Goal: Information Seeking & Learning: Find specific fact

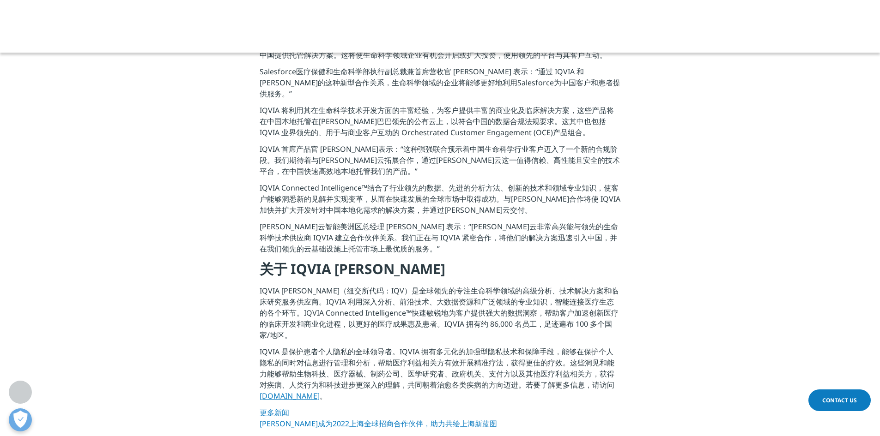
scroll to position [277, 0]
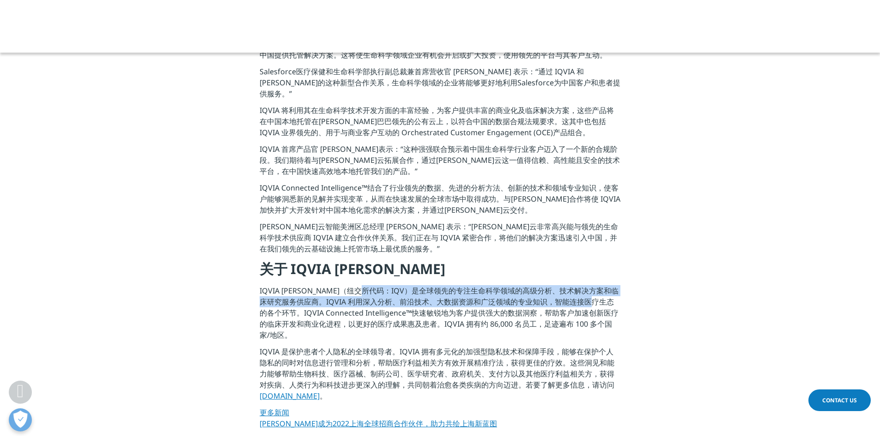
drag, startPoint x: 383, startPoint y: 280, endPoint x: 273, endPoint y: 302, distance: 111.7
click at [273, 302] on p "IQVIA [PERSON_NAME]（纽交所代码：IQV）是全球领先的专注生命科学领域的高级分析、技术解决方案和临床研究服务供应商。IQVIA 利用深入分析…" at bounding box center [440, 315] width 361 height 61
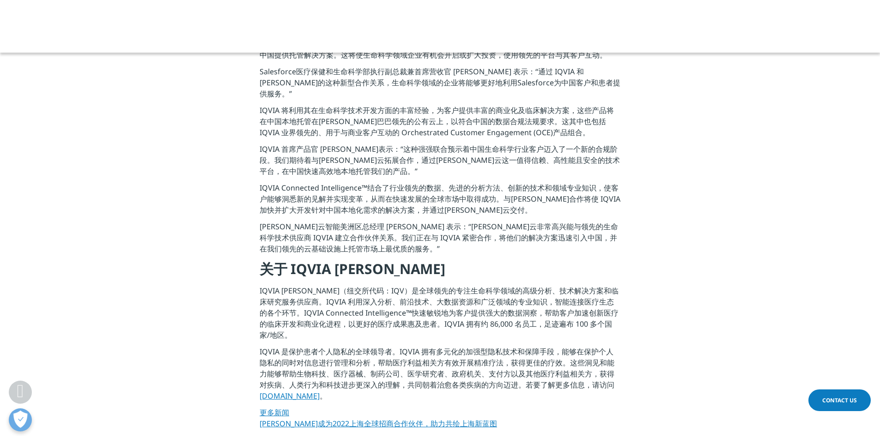
click at [457, 346] on p "IQVIA 是保护患者个人隐私的全球领导者。IQVIA 拥有多元化的加强型隐私技术和保障手段，能够在保护个人隐私的同时对信息进行管理和分析，帮助医疗利益相关方…" at bounding box center [440, 376] width 361 height 61
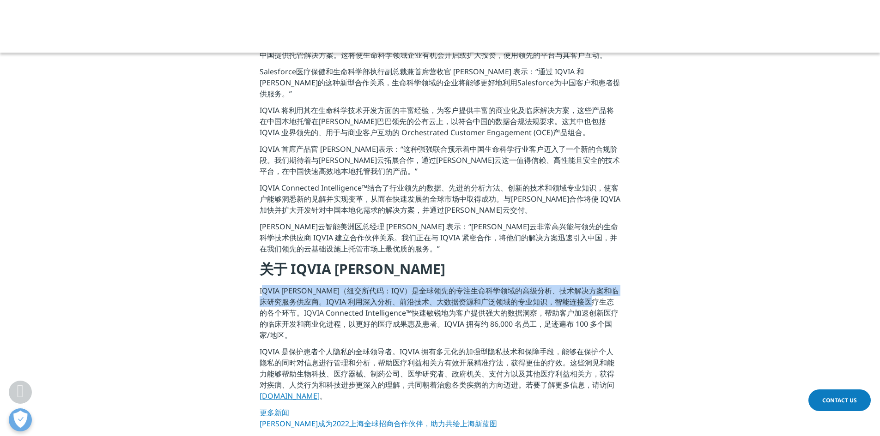
drag, startPoint x: 257, startPoint y: 278, endPoint x: 272, endPoint y: 304, distance: 29.8
click at [272, 304] on section "[DATE]， IQVIA™[PERSON_NAME]（纽交所代码：IQV）宣布与[PERSON_NAME]云达成协议，在中国开展首个生命科学领域的合作。[P…" at bounding box center [440, 231] width 880 height 454
copy p "IQVIA [PERSON_NAME]（纽交所代码：IQV）是全球领先的专注生命科学领域的高级分析、技术解决方案和临床研究服务供应商。IQVIA 利用深入分析…"
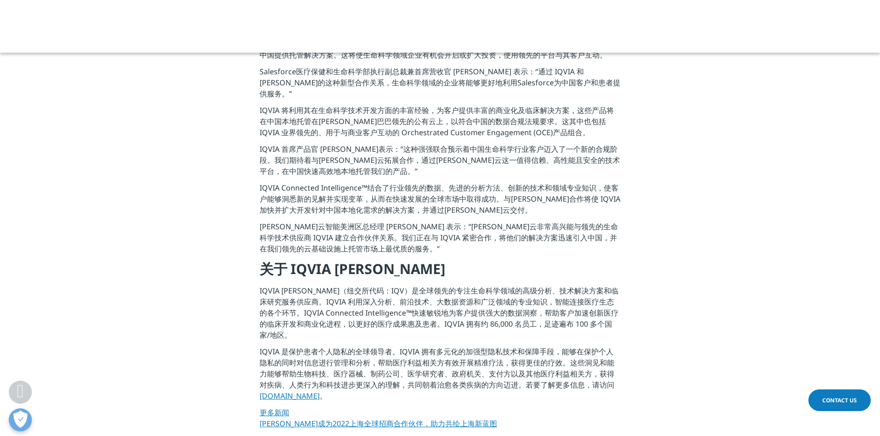
drag, startPoint x: 463, startPoint y: 328, endPoint x: 452, endPoint y: 316, distance: 16.0
click at [463, 346] on p "IQVIA 是保护患者个人隐私的全球领导者。IQVIA 拥有多元化的加强型隐私技术和保障手段，能够在保护个人隐私的同时对信息进行管理和分析，帮助医疗利益相关方…" at bounding box center [440, 376] width 361 height 61
click at [484, 305] on p "IQVIA [PERSON_NAME]（纽交所代码：IQV）是全球领先的专注生命科学领域的高级分析、技术解决方案和临床研究服务供应商。IQVIA 利用深入分析…" at bounding box center [440, 315] width 361 height 61
drag, startPoint x: 523, startPoint y: 311, endPoint x: 315, endPoint y: 317, distance: 208.8
click at [315, 317] on p "IQVIA [PERSON_NAME]（纽交所代码：IQV）是全球领先的专注生命科学领域的高级分析、技术解决方案和临床研究服务供应商。IQVIA 利用深入分析…" at bounding box center [440, 315] width 361 height 61
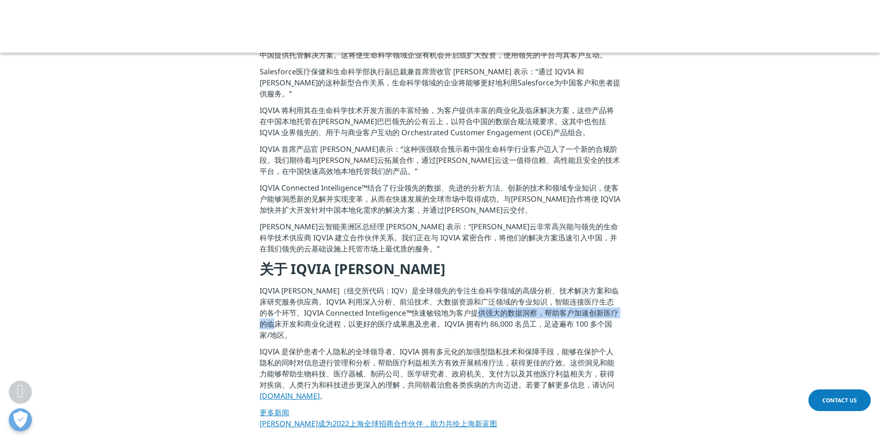
copy p "帮助客户加速创新医疗的临床开发和商业化进程"
click at [368, 360] on p "IQVIA 是保护患者个人隐私的全球领导者。IQVIA 拥有多元化的加强型隐私技术和保障手段，能够在保护个人隐私的同时对信息进行管理和分析，帮助医疗利益相关方…" at bounding box center [440, 376] width 361 height 61
drag, startPoint x: 438, startPoint y: 312, endPoint x: 570, endPoint y: 321, distance: 132.9
click at [570, 321] on p "IQVIA [PERSON_NAME]（纽交所代码：IQV）是全球领先的专注生命科学领域的高级分析、技术解决方案和临床研究服务供应商。IQVIA 利用深入分析…" at bounding box center [440, 315] width 361 height 61
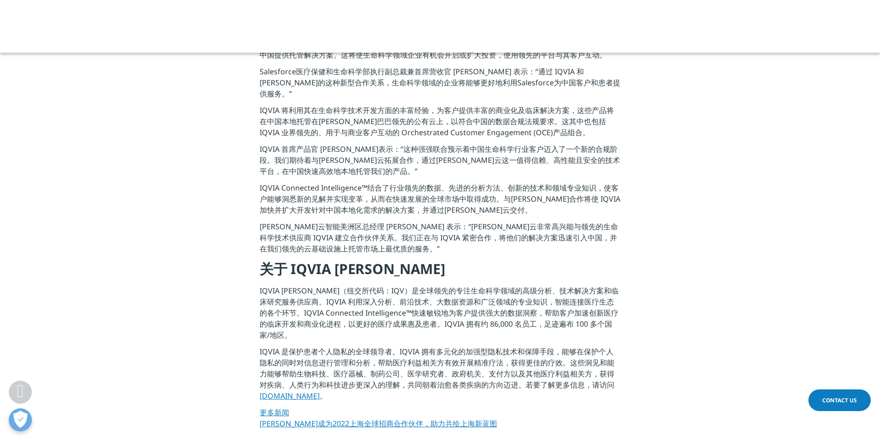
click at [531, 314] on p "IQVIA [PERSON_NAME]（纽交所代码：IQV）是全球领先的专注生命科学领域的高级分析、技术解决方案和临床研究服务供应商。IQVIA 利用深入分析…" at bounding box center [440, 315] width 361 height 61
drag, startPoint x: 543, startPoint y: 314, endPoint x: 609, endPoint y: 311, distance: 66.1
click at [609, 311] on p "IQVIA [PERSON_NAME]（纽交所代码：IQV）是全球领先的专注生命科学领域的高级分析、技术解决方案和临床研究服务供应商。IQVIA 利用深入分析…" at bounding box center [440, 315] width 361 height 61
drag, startPoint x: 609, startPoint y: 311, endPoint x: 574, endPoint y: 311, distance: 35.1
click at [608, 311] on p "IQVIA [PERSON_NAME]（纽交所代码：IQV）是全球领先的专注生命科学领域的高级分析、技术解决方案和临床研究服务供应商。IQVIA 利用深入分析…" at bounding box center [440, 315] width 361 height 61
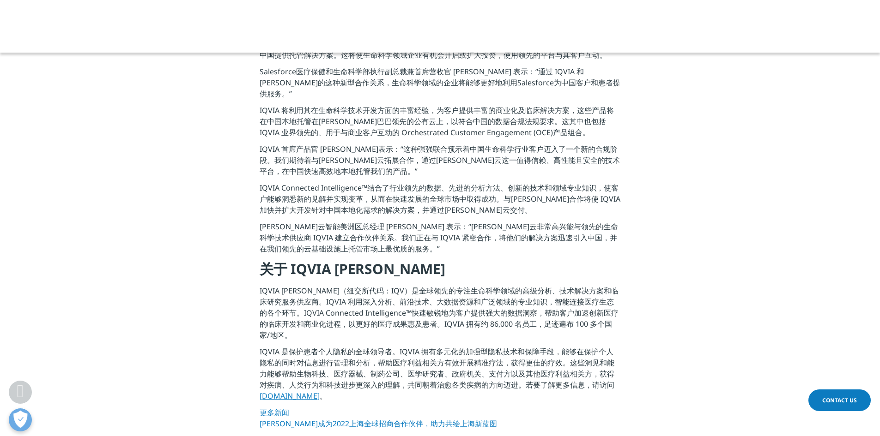
click at [537, 311] on p "IQVIA [PERSON_NAME]（纽交所代码：IQV）是全球领先的专注生命科学领域的高级分析、技术解决方案和临床研究服务供应商。IQVIA 利用深入分析…" at bounding box center [440, 315] width 361 height 61
drag, startPoint x: 548, startPoint y: 315, endPoint x: 609, endPoint y: 314, distance: 61.4
click at [609, 314] on p "IQVIA [PERSON_NAME]（纽交所代码：IQV）是全球领先的专注生命科学领域的高级分析、技术解决方案和临床研究服务供应商。IQVIA 利用深入分析…" at bounding box center [440, 315] width 361 height 61
copy p "100 多个国家/地区"
drag, startPoint x: 508, startPoint y: 336, endPoint x: 430, endPoint y: 316, distance: 81.0
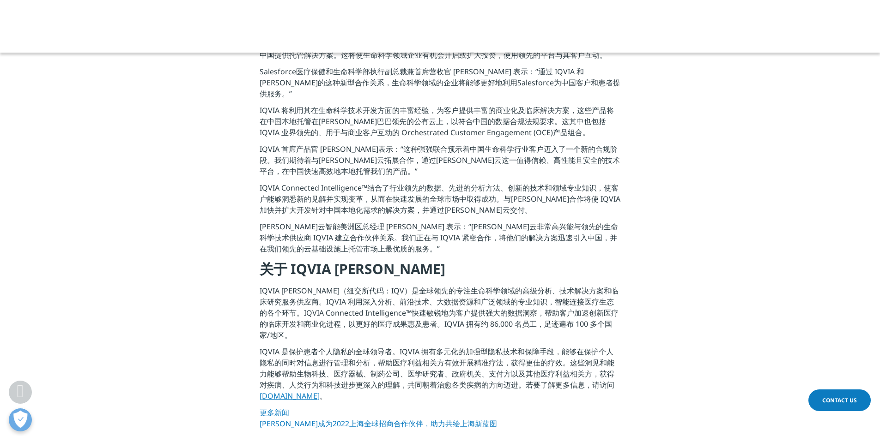
click at [508, 346] on p "IQVIA 是保护患者个人隐私的全球领导者。IQVIA 拥有多元化的加强型隐私技术和保障手段，能够在保护个人隐私的同时对信息进行管理和分析，帮助医疗利益相关方…" at bounding box center [440, 376] width 361 height 61
drag, startPoint x: 441, startPoint y: 314, endPoint x: 505, endPoint y: 314, distance: 64.2
click at [511, 313] on p "IQVIA [PERSON_NAME]（纽交所代码：IQV）是全球领先的专注生命科学领域的高级分析、技术解决方案和临床研究服务供应商。IQVIA 利用深入分析…" at bounding box center [440, 315] width 361 height 61
copy p "拥有约 86,000 名员工"
click at [418, 350] on p "IQVIA 是保护患者个人隐私的全球领导者。IQVIA 拥有多元化的加强型隐私技术和保障手段，能够在保护个人隐私的同时对信息进行管理和分析，帮助医疗利益相关方…" at bounding box center [440, 376] width 361 height 61
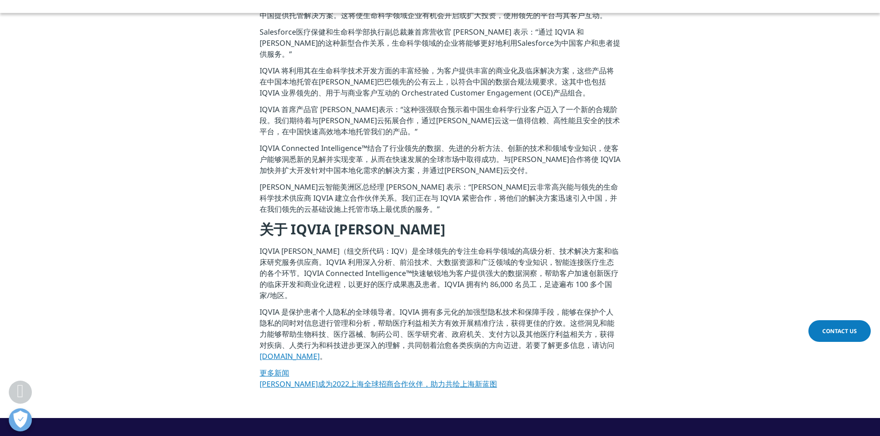
scroll to position [369, 0]
